Goal: Communication & Community: Answer question/provide support

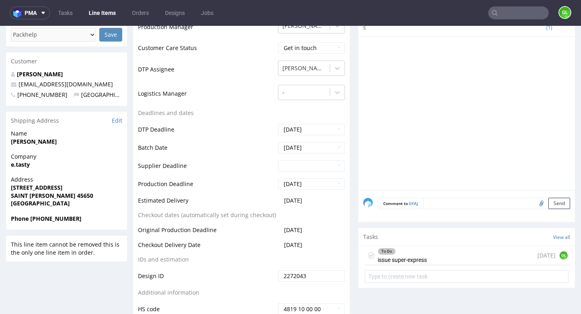
scroll to position [259, 0]
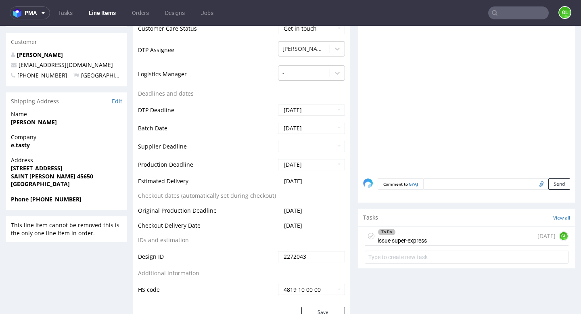
click at [442, 238] on div "To Do issue super-express 1 day ago GL" at bounding box center [467, 236] width 204 height 19
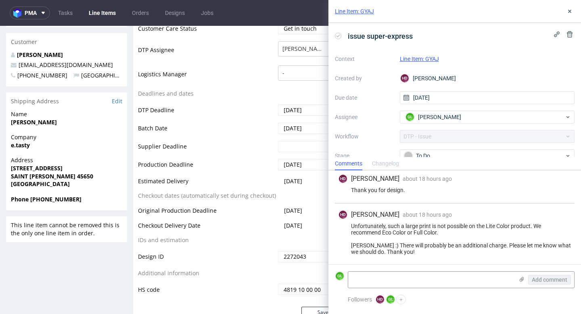
scroll to position [111, 0]
click at [411, 277] on textarea at bounding box center [430, 279] width 165 height 16
type textarea "C"
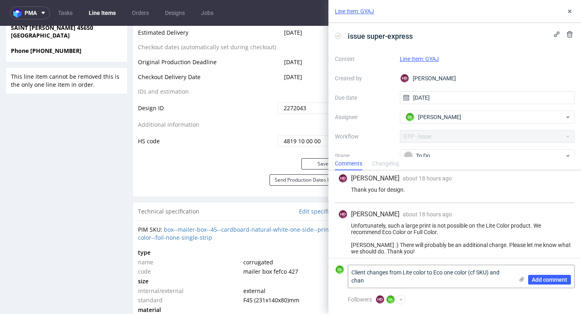
scroll to position [0, 0]
click at [522, 280] on use at bounding box center [522, 279] width 4 height 5
click at [0, 0] on input "file" at bounding box center [0, 0] width 0 height 0
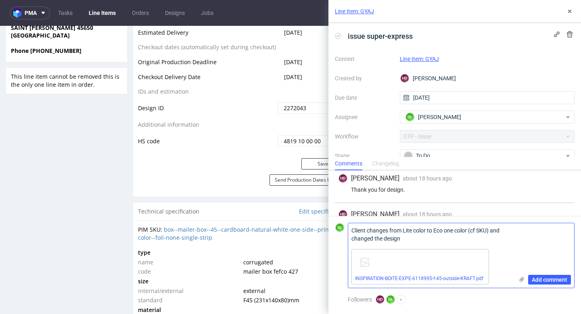
click at [431, 239] on textarea "Client changes from Lite color to Eco one color (cf SKU) and changed the design" at bounding box center [430, 234] width 165 height 23
type textarea "Client changes from Lite color to Eco one color (cf SKU) and changed the design…"
click at [553, 281] on span "Add comment" at bounding box center [549, 280] width 35 height 6
click at [545, 279] on span "Add comment" at bounding box center [549, 280] width 35 height 6
drag, startPoint x: 350, startPoint y: 230, endPoint x: 530, endPoint y: 242, distance: 180.3
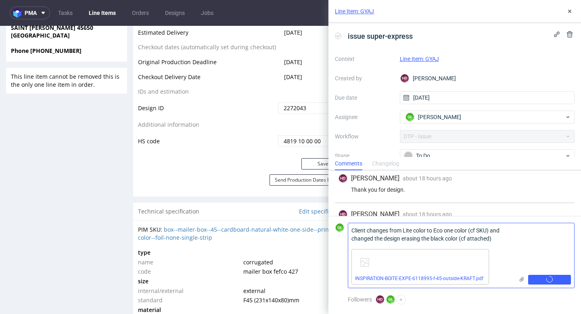
click at [530, 242] on div "Client changes from Lite color to Eco one color (cf SKU) and changed the design…" at bounding box center [461, 255] width 227 height 65
click at [520, 241] on div "Add comment" at bounding box center [544, 255] width 61 height 65
click at [548, 284] on button "Add comment" at bounding box center [549, 280] width 43 height 10
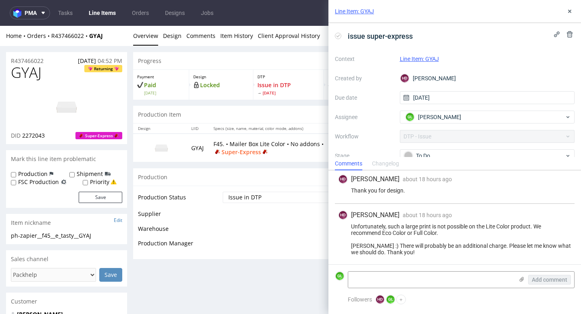
scroll to position [111, 0]
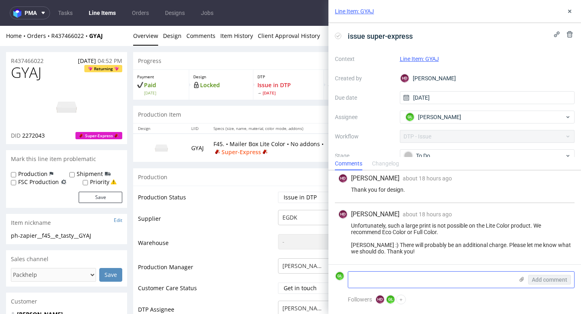
click at [424, 274] on textarea at bounding box center [430, 279] width 165 height 16
paste textarea "Client changes from Lite color to Eco one color (cf SKU) and changed the design…"
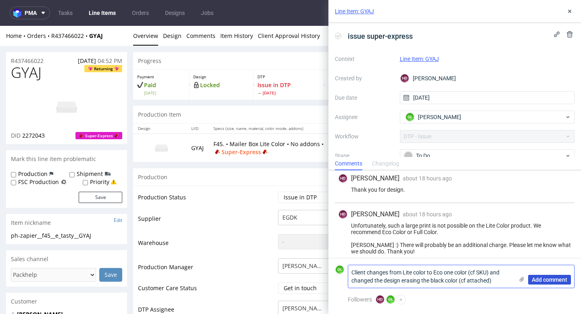
type textarea "Client changes from Lite color to Eco one color (cf SKU) and changed the design…"
click at [553, 280] on span "Add comment" at bounding box center [549, 280] width 35 height 6
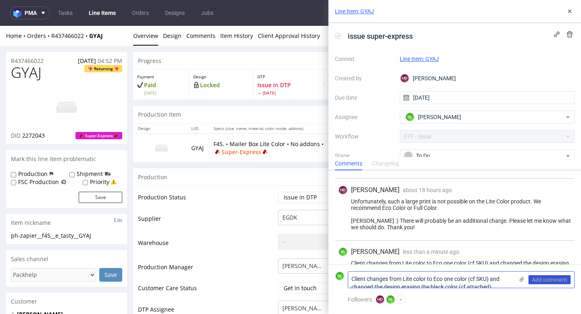
scroll to position [153, 0]
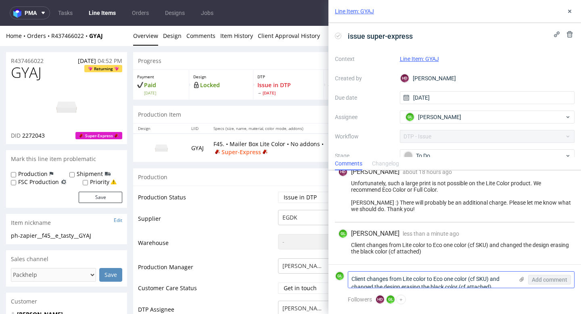
click at [522, 279] on icon at bounding box center [521, 279] width 6 height 6
click at [0, 0] on input "file" at bounding box center [0, 0] width 0 height 0
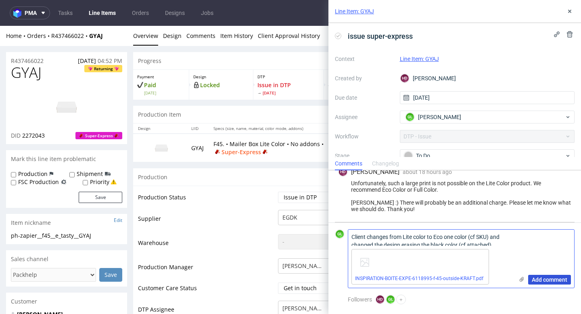
click at [551, 279] on span "Add comment" at bounding box center [549, 280] width 35 height 6
click at [547, 278] on span "Add comment" at bounding box center [549, 280] width 35 height 6
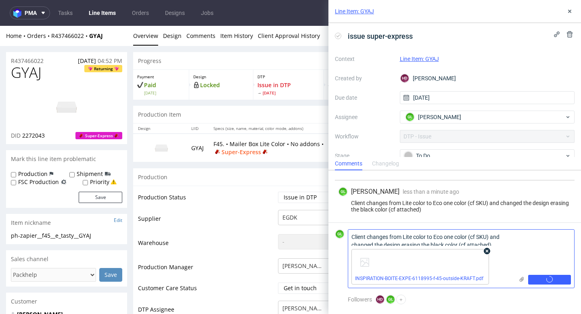
click at [488, 252] on use at bounding box center [487, 251] width 3 height 3
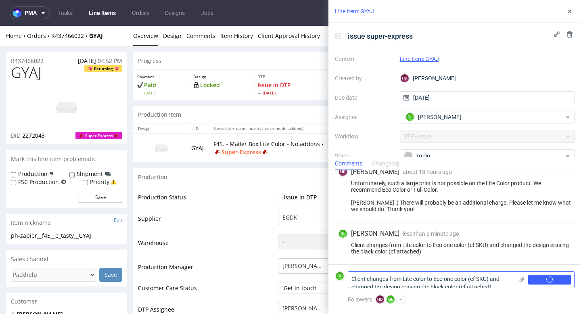
click at [522, 282] on icon at bounding box center [521, 279] width 6 height 6
click at [0, 0] on input "file" at bounding box center [0, 0] width 0 height 0
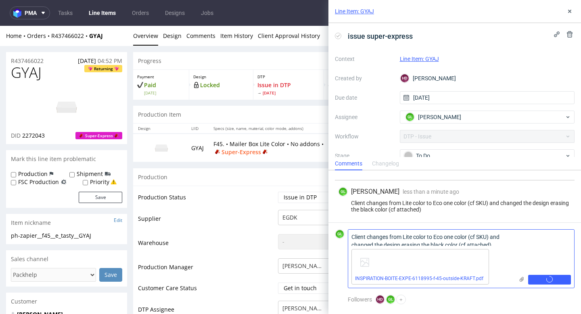
click at [525, 239] on div "Add comment" at bounding box center [544, 259] width 61 height 58
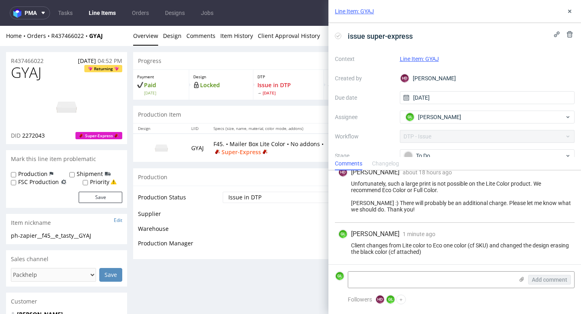
scroll to position [153, 0]
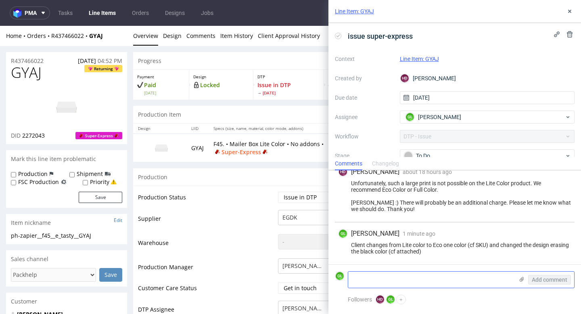
click at [521, 280] on use at bounding box center [522, 279] width 4 height 5
click at [0, 0] on input "file" at bounding box center [0, 0] width 0 height 0
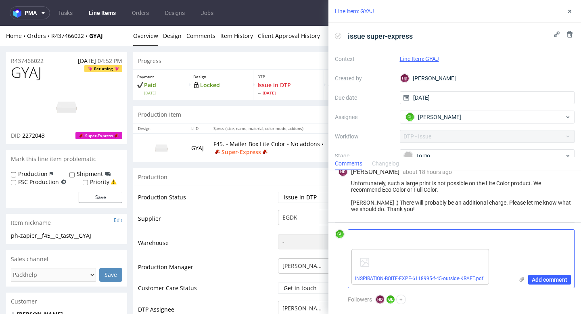
click at [520, 240] on div "Add comment" at bounding box center [544, 259] width 61 height 58
click at [366, 262] on div at bounding box center [364, 262] width 19 height 19
click at [428, 279] on link "INSPIRATION-BOITE-EXPE-6118995-f-45-outside-KRAFT.pdf" at bounding box center [419, 279] width 128 height 6
click at [554, 280] on span "Add comment" at bounding box center [549, 280] width 35 height 6
click at [478, 264] on div "INSPIRATION-BOITE-EXPE-6118995-f-45-outside-KRAFT.pdf" at bounding box center [420, 266] width 138 height 35
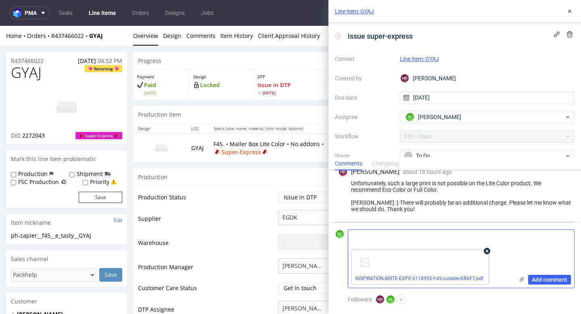
click at [485, 251] on icon at bounding box center [487, 251] width 6 height 6
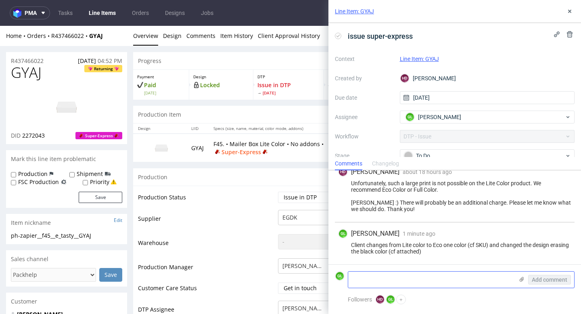
click at [521, 279] on use at bounding box center [522, 279] width 4 height 5
click at [0, 0] on input "file" at bounding box center [0, 0] width 0 height 0
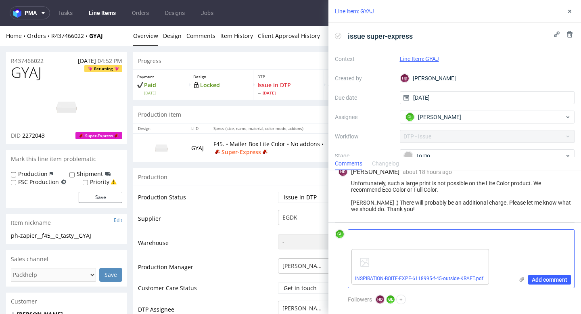
click at [514, 240] on div "Add comment" at bounding box center [544, 259] width 61 height 58
click at [549, 277] on span "Add comment" at bounding box center [549, 280] width 35 height 6
click at [465, 153] on div "To Do" at bounding box center [484, 155] width 161 height 9
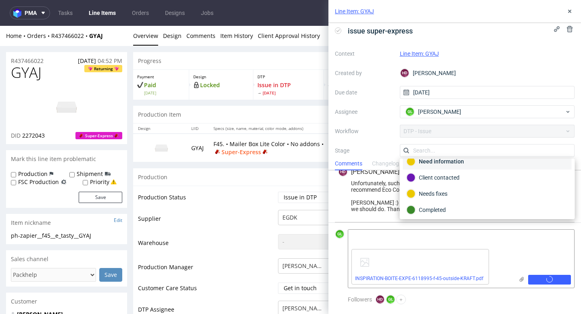
scroll to position [40, 0]
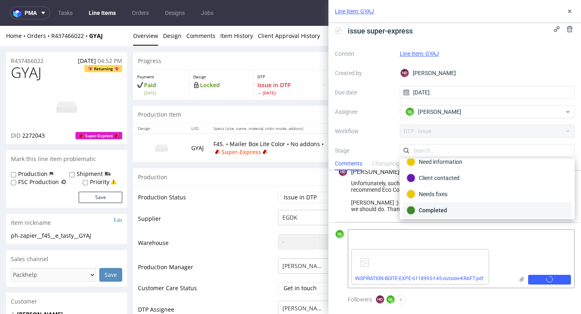
click at [445, 211] on div "Completed" at bounding box center [487, 210] width 161 height 9
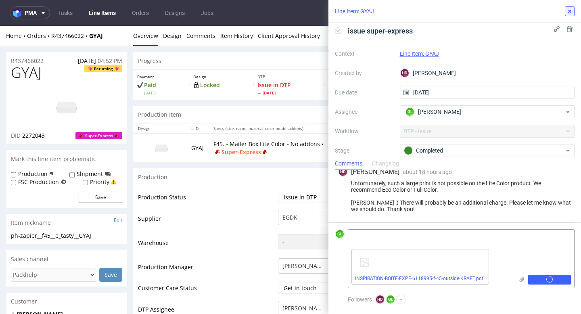
click at [567, 10] on icon at bounding box center [569, 11] width 6 height 6
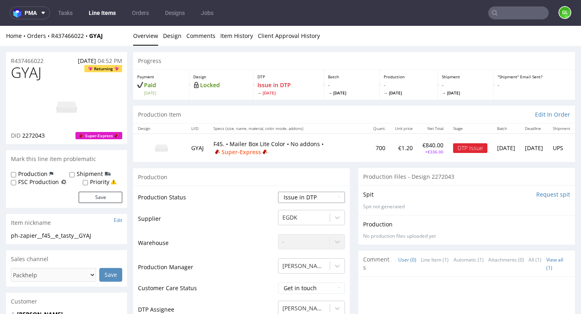
click at [315, 197] on select "Waiting for Artwork Waiting for Diecut Waiting for Mockup Waiting for DTP Waiti…" at bounding box center [311, 197] width 67 height 11
select select "back_for_dtp"
click at [278, 192] on select "Waiting for Artwork Waiting for Diecut Waiting for Mockup Waiting for DTP Waiti…" at bounding box center [311, 197] width 67 height 11
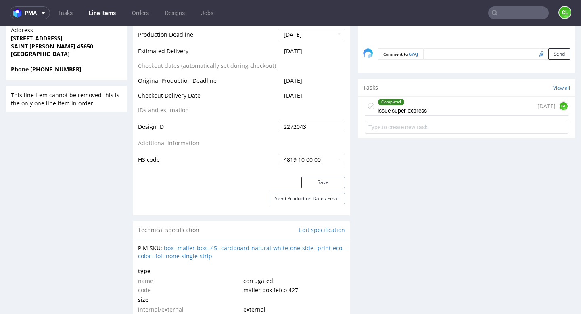
scroll to position [451, 0]
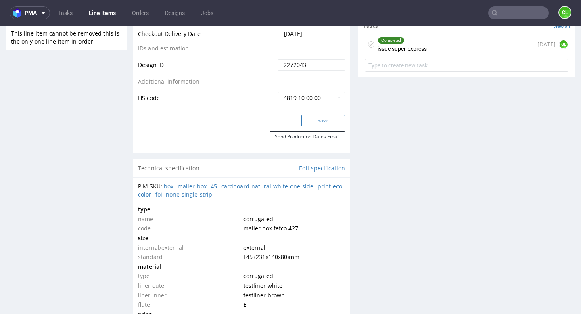
click at [307, 118] on button "Save" at bounding box center [323, 120] width 44 height 11
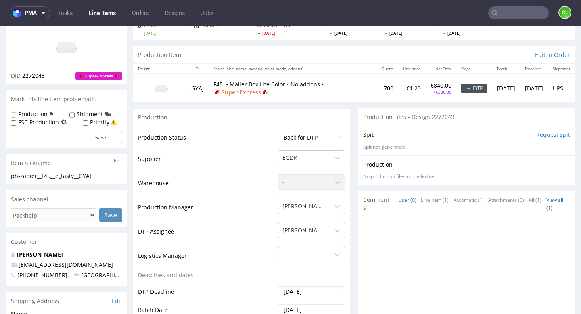
scroll to position [0, 0]
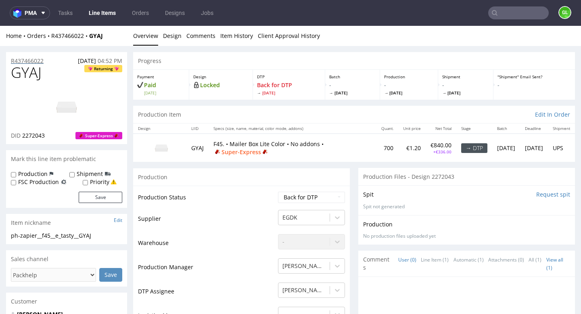
click at [29, 58] on p "R437466022" at bounding box center [27, 61] width 33 height 8
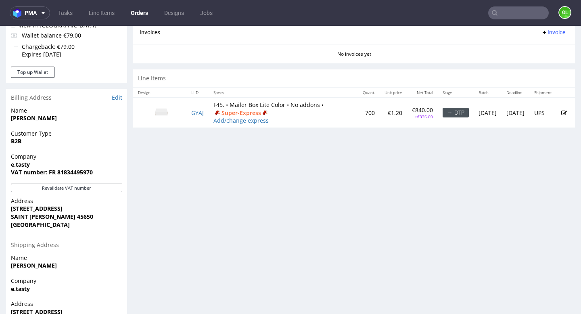
scroll to position [363, 0]
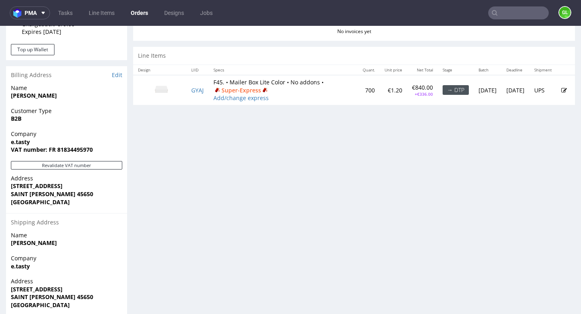
click at [561, 93] on icon at bounding box center [564, 91] width 6 height 6
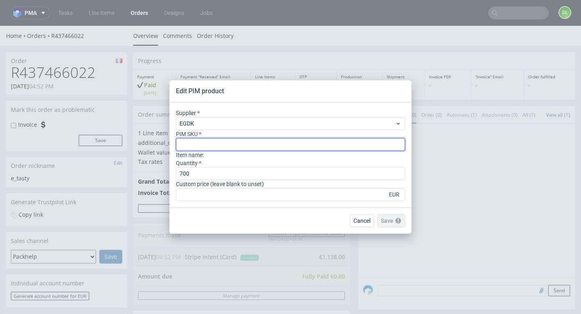
click at [237, 142] on input "text" at bounding box center [290, 144] width 229 height 13
paste input "box--mailer-box--45--cardboard-natural--print-monochrome--foil-none-single-strip"
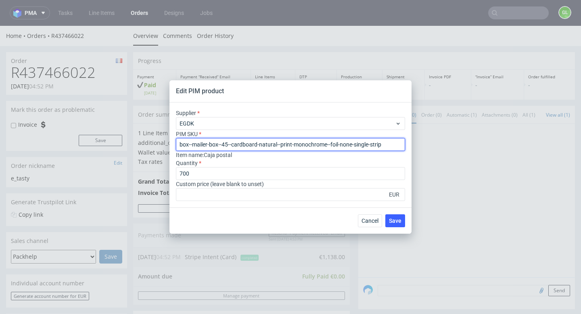
type input "box--mailer-box--45--cardboard-natural--print-monochrome--foil-none-single-strip"
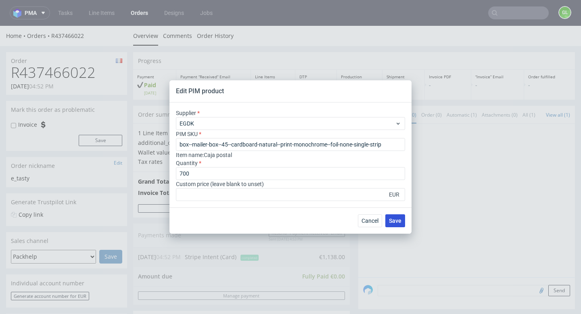
click at [397, 222] on span "Save" at bounding box center [395, 221] width 13 height 6
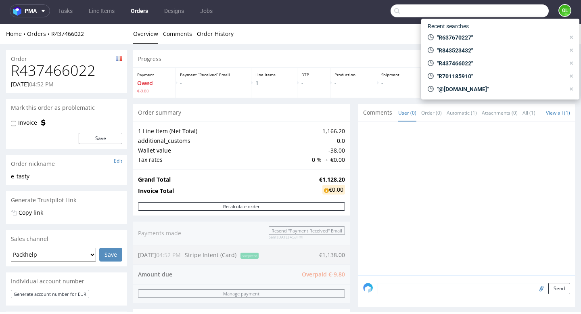
click at [499, 13] on input "text" at bounding box center [469, 10] width 158 height 13
paste input "R730269868"
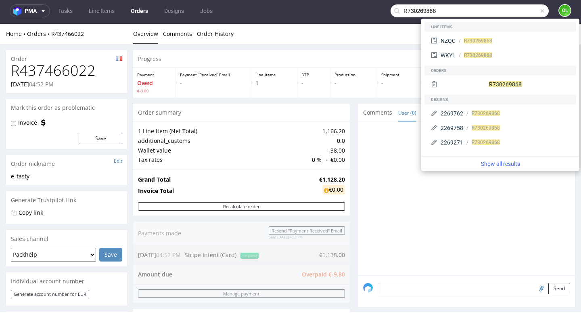
type input "R730269868"
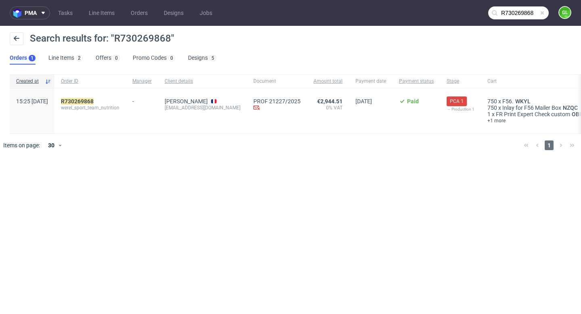
click at [95, 105] on span "werel_sport_team_nutrition" at bounding box center [90, 107] width 58 height 6
click at [94, 101] on mark "R730269868" at bounding box center [77, 101] width 33 height 6
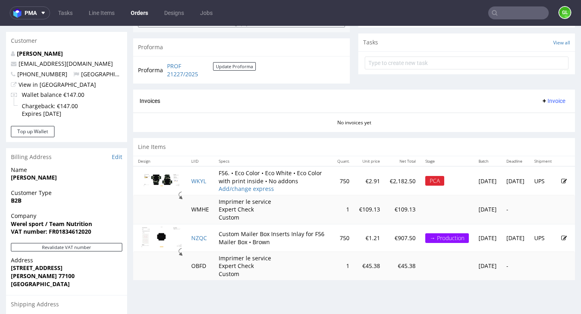
scroll to position [288, 0]
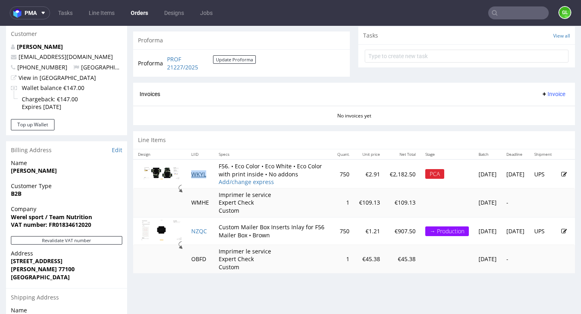
click at [203, 178] on link "WKYL" at bounding box center [198, 174] width 15 height 8
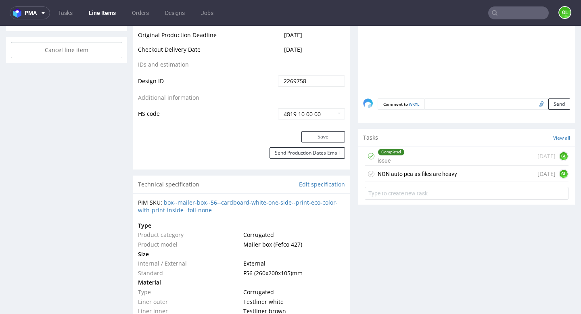
scroll to position [439, 0]
click at [416, 175] on div "NON auto pca as files are heavy" at bounding box center [417, 173] width 79 height 10
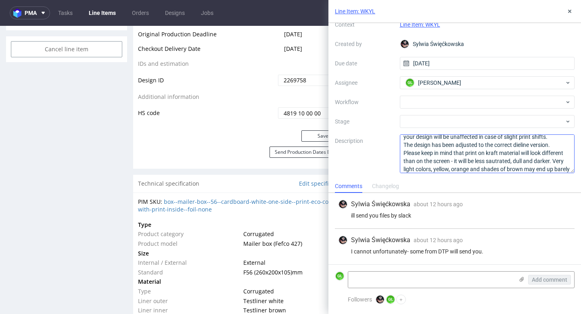
scroll to position [20, 0]
click at [471, 234] on div "Sylwia Święćkowska about 12 hours ago 8th Oct 2025, 22:36 I cannot unfortunatel…" at bounding box center [455, 246] width 240 height 35
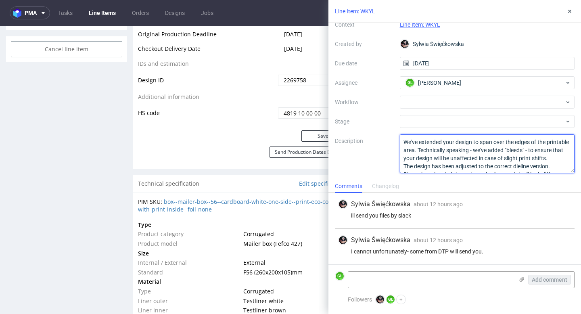
scroll to position [33, 0]
drag, startPoint x: 403, startPoint y: 141, endPoint x: 541, endPoint y: 193, distance: 147.2
click at [541, 193] on div "Line Item: WKYL NON auto pca as files are heavy Context Line Item: WKYL Created…" at bounding box center [454, 157] width 253 height 314
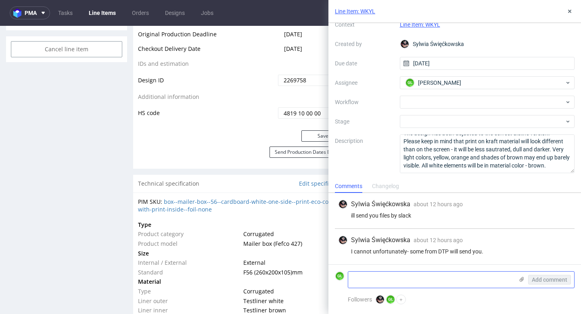
click at [408, 281] on textarea at bounding box center [430, 279] width 165 height 16
paste textarea "I received an email notifying me of the changes made to the insert. I confirm t…"
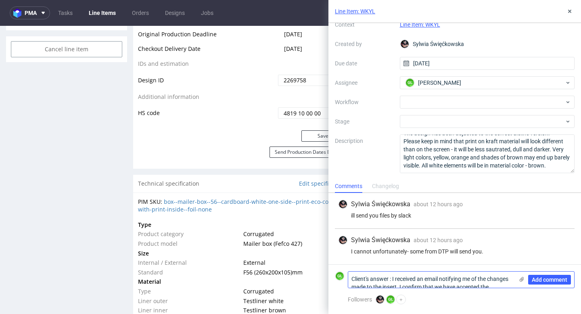
scroll to position [0, 0]
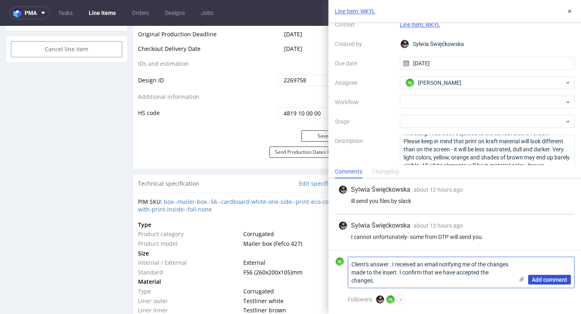
type textarea "Client's answer : I received an email notifying me of the changes made to the i…"
click at [537, 279] on span "Add comment" at bounding box center [549, 280] width 35 height 6
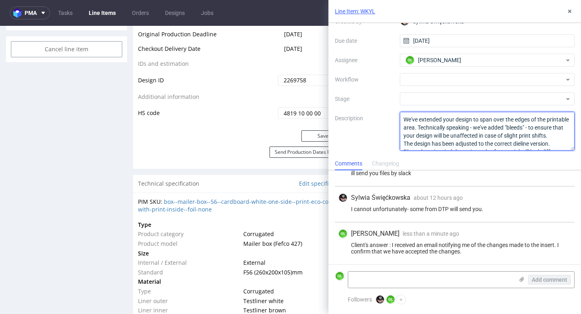
scroll to position [33, 0]
drag, startPoint x: 401, startPoint y: 118, endPoint x: 536, endPoint y: 158, distance: 140.1
click at [536, 158] on div "Line Item: WKYL NON auto pca as files are heavy Context Line Item: WKYL Created…" at bounding box center [454, 157] width 253 height 314
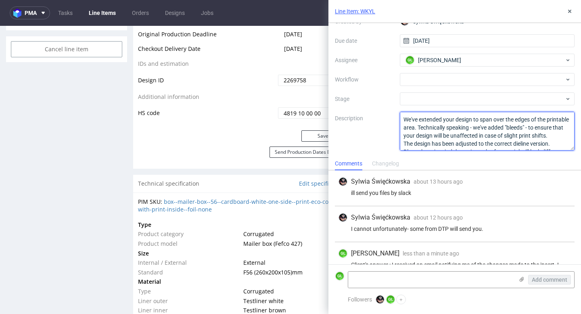
scroll to position [5, 0]
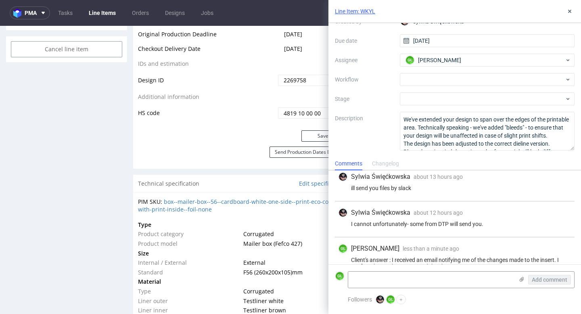
click at [480, 158] on div "Comments Changelog" at bounding box center [454, 163] width 253 height 13
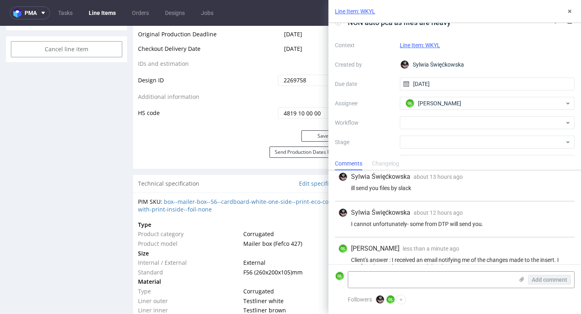
scroll to position [0, 0]
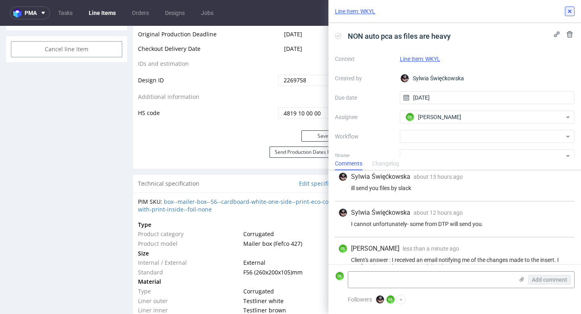
click at [574, 11] on button at bounding box center [570, 11] width 10 height 10
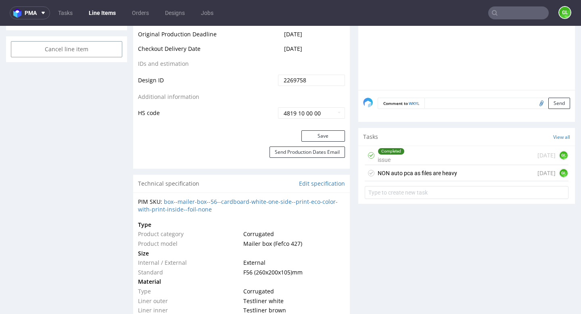
click at [430, 160] on div "Completed issue 3 days ago GL" at bounding box center [467, 155] width 204 height 19
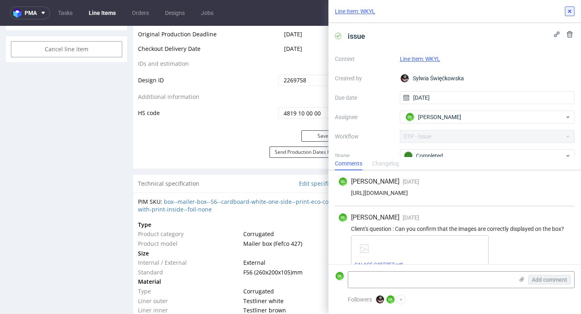
click at [567, 12] on icon at bounding box center [569, 11] width 6 height 6
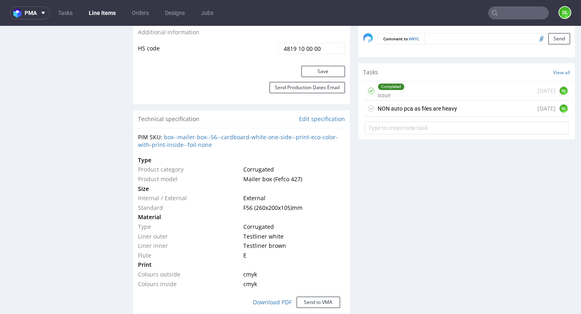
scroll to position [516, 0]
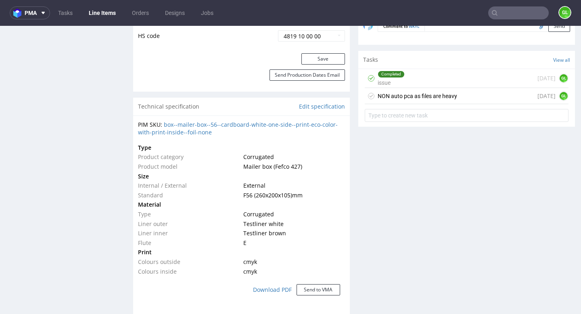
click at [464, 98] on div "NON auto pca as files are heavy today GL" at bounding box center [467, 96] width 204 height 16
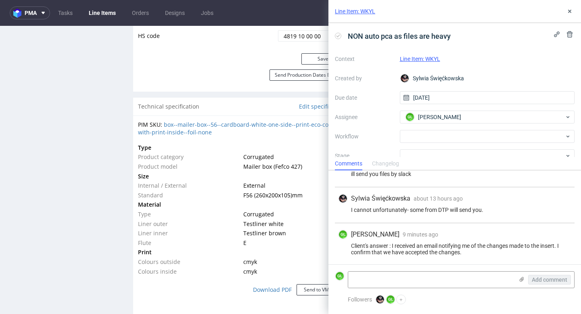
scroll to position [20, 0]
click at [539, 138] on div at bounding box center [487, 136] width 175 height 13
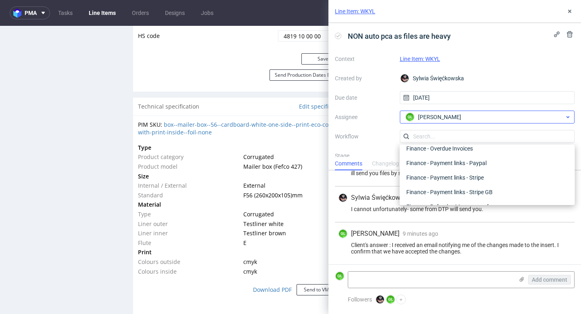
scroll to position [186, 0]
click at [491, 67] on div "Context Line Item: WKYL Created by Sylwia Święćkowska Due date 09/10/2025 Assig…" at bounding box center [455, 129] width 240 height 155
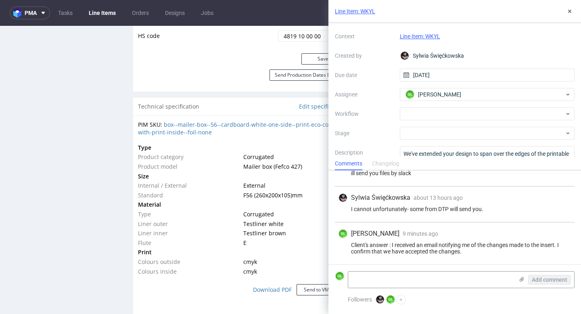
scroll to position [25, 0]
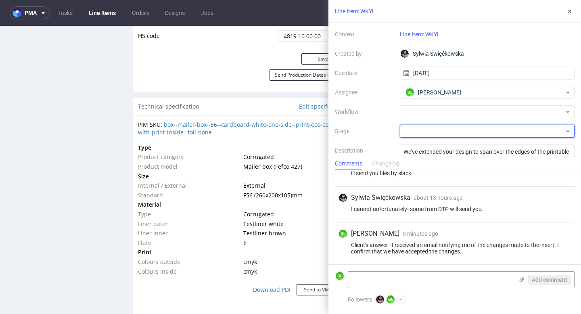
click at [493, 129] on div at bounding box center [487, 131] width 175 height 13
click at [388, 126] on label "Stage" at bounding box center [364, 131] width 58 height 10
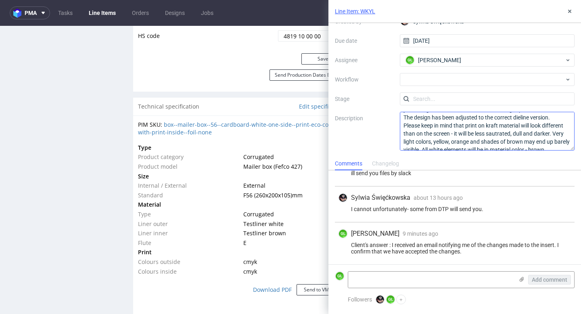
scroll to position [33, 0]
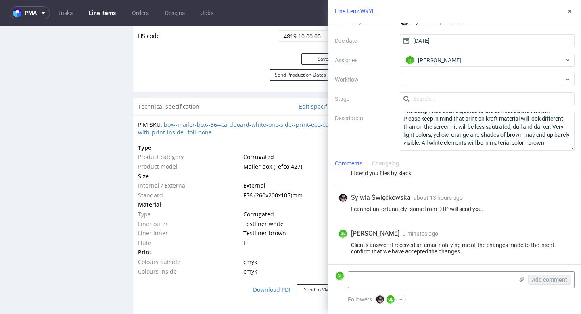
click at [235, 93] on div "Production Production Status Waiting for Artwork Waiting for Diecut Waiting for…" at bounding box center [241, 286] width 217 height 1226
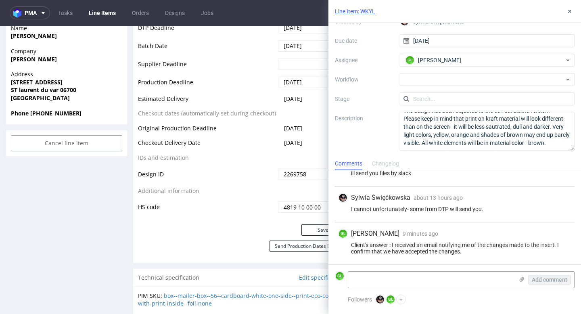
scroll to position [343, 0]
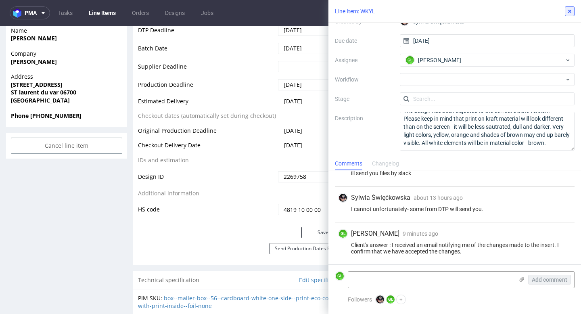
click at [568, 14] on icon at bounding box center [569, 11] width 6 height 6
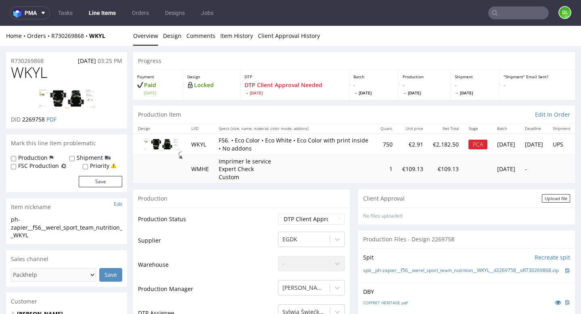
click at [530, 17] on input "text" at bounding box center [518, 12] width 61 height 13
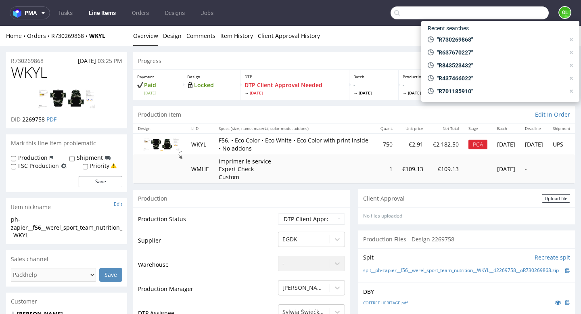
paste input "R437466022"
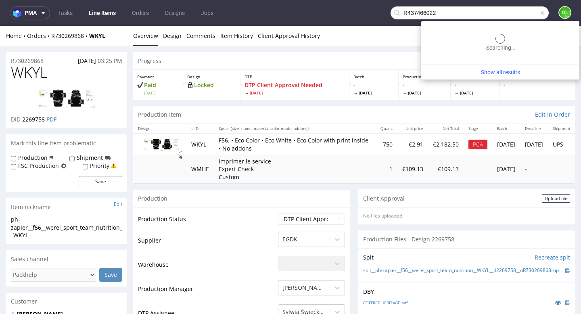
type input "R437466022"
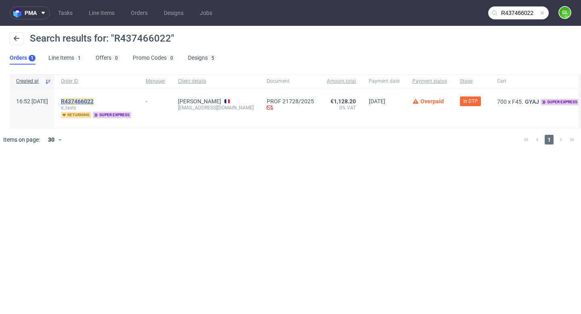
click at [94, 101] on mark "R437466022" at bounding box center [77, 101] width 33 height 6
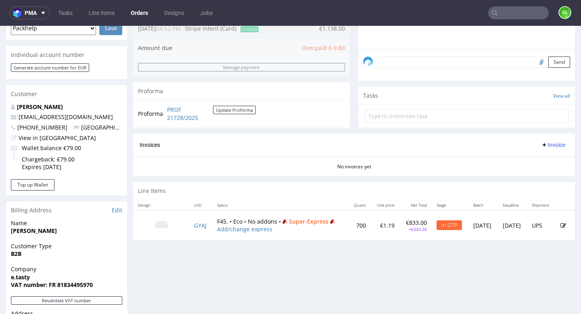
scroll to position [278, 0]
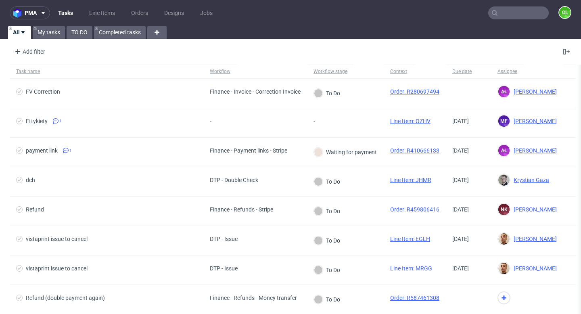
click at [510, 17] on input "text" at bounding box center [518, 12] width 61 height 13
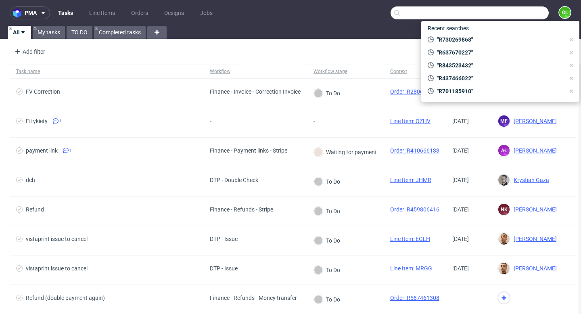
paste input "R016150563"
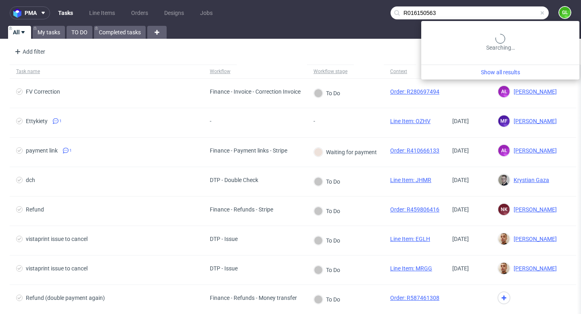
type input "R016150563"
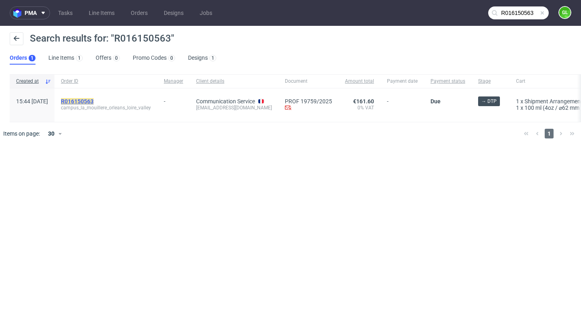
click at [89, 100] on mark "R016150563" at bounding box center [77, 101] width 33 height 6
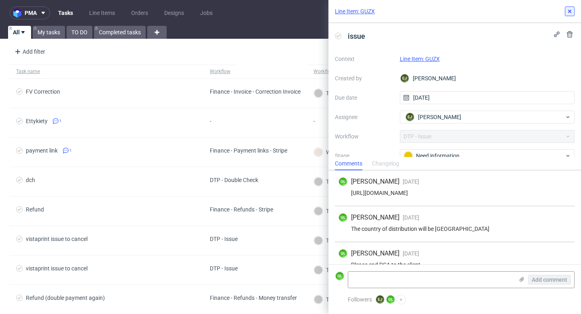
click at [571, 10] on icon at bounding box center [569, 11] width 6 height 6
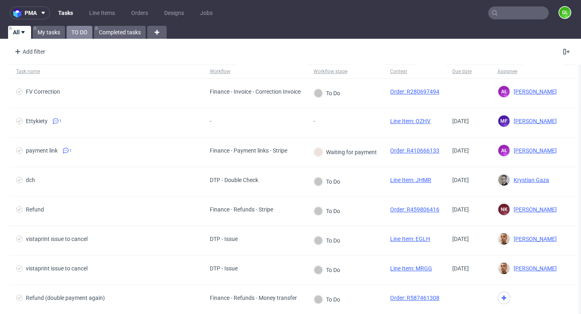
click at [80, 34] on link "TO DO" at bounding box center [80, 32] width 26 height 13
